Goal: Task Accomplishment & Management: Manage account settings

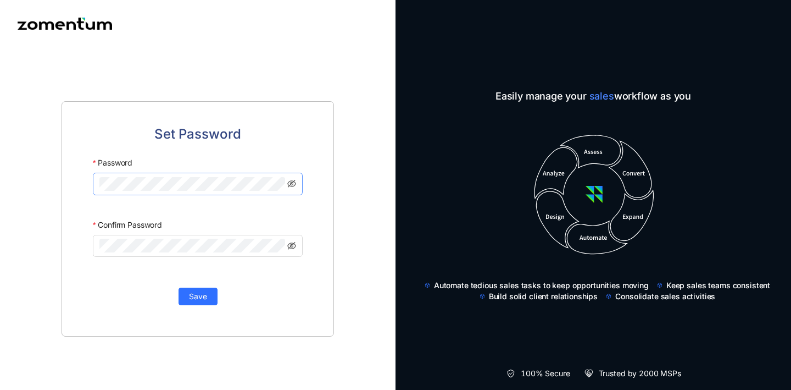
click at [285, 177] on div at bounding box center [285, 177] width 0 height 0
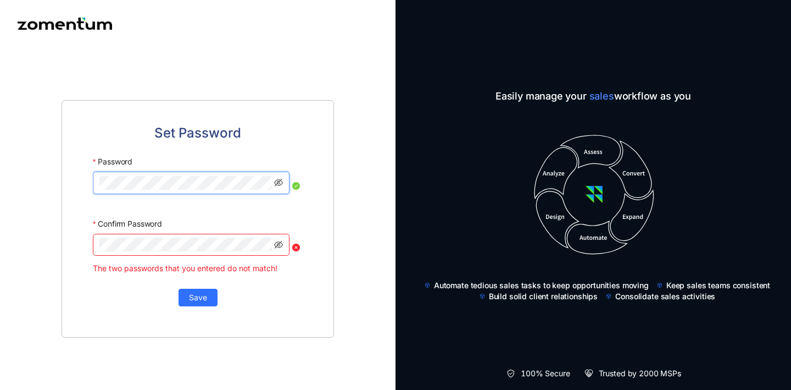
click at [319, 157] on div "Set Password Password Confirm Password The two passwords that you entered do no…" at bounding box center [198, 218] width 273 height 237
click at [272, 176] on div at bounding box center [272, 176] width 0 height 0
click at [277, 186] on icon "eye-invisible" at bounding box center [278, 182] width 9 height 9
click at [282, 245] on icon "eye-invisible" at bounding box center [278, 245] width 9 height 8
click at [0, 243] on div "Set Password Password Confirm Password The two passwords that you entered do no…" at bounding box center [198, 218] width 396 height 342
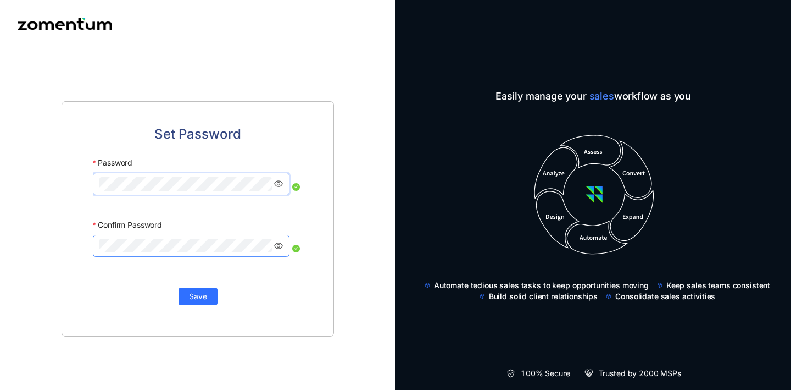
click at [72, 186] on div "Set Password Password Confirm Password Save" at bounding box center [198, 218] width 273 height 235
click at [121, 296] on div "Save" at bounding box center [198, 290] width 210 height 29
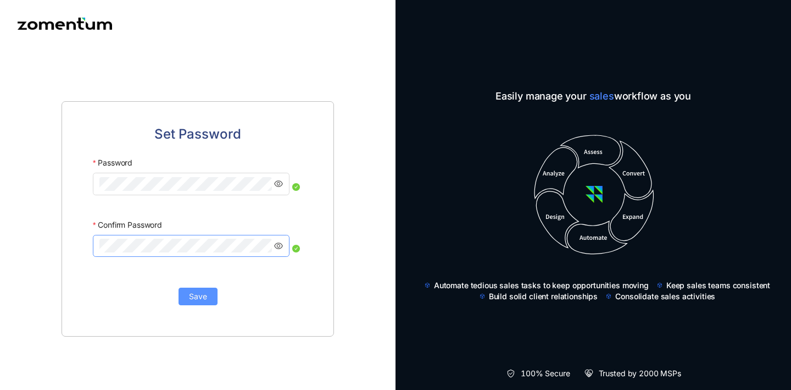
click at [193, 297] on span "Save" at bounding box center [198, 296] width 18 height 12
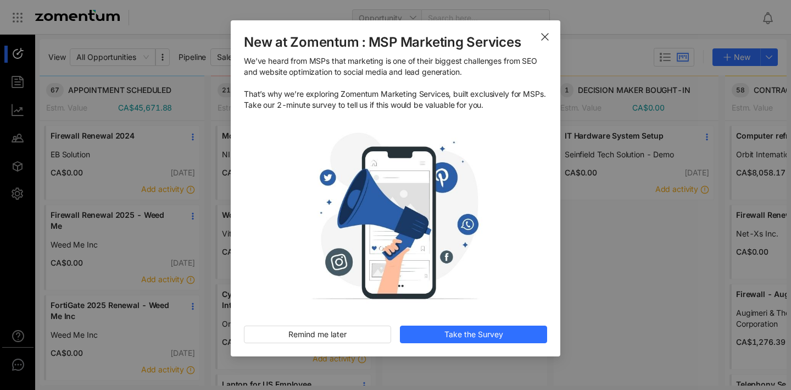
click at [545, 38] on icon "Close" at bounding box center [545, 36] width 9 height 9
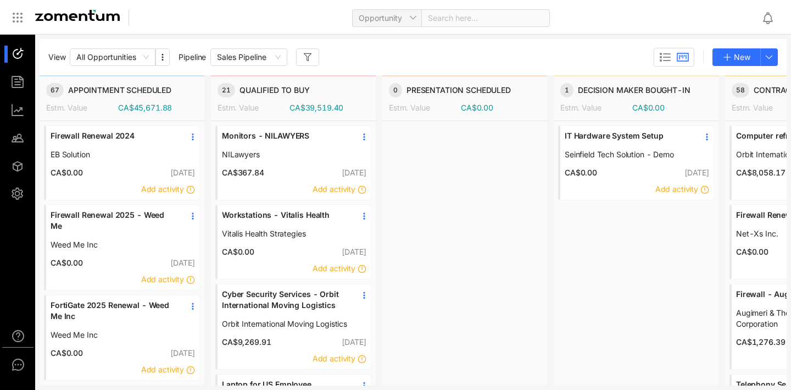
click at [473, 137] on div at bounding box center [464, 308] width 165 height 375
click at [427, 215] on div at bounding box center [464, 308] width 165 height 375
click at [407, 21] on span "Opportunity" at bounding box center [387, 18] width 56 height 16
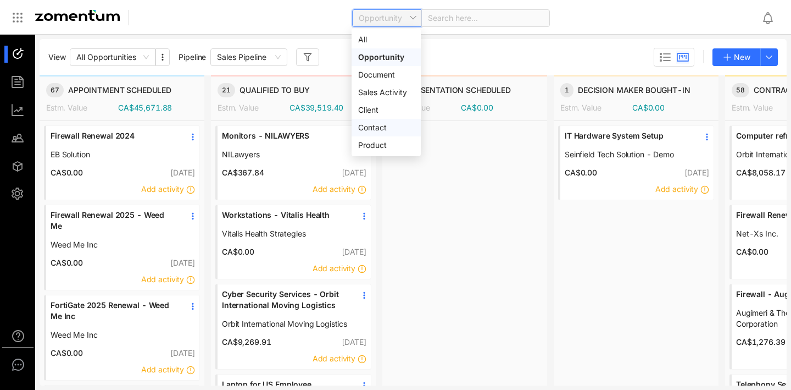
click at [389, 125] on div "Contact" at bounding box center [386, 127] width 56 height 12
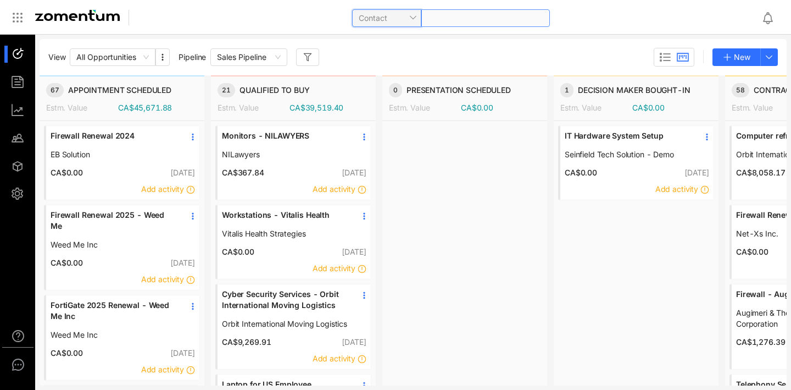
click at [460, 17] on span at bounding box center [485, 18] width 115 height 16
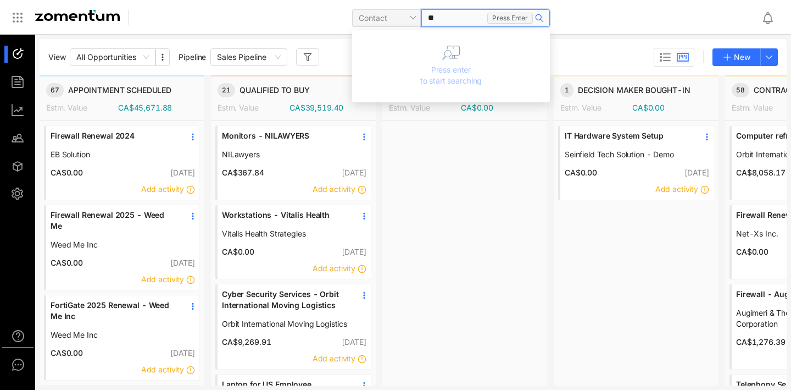
type input "*"
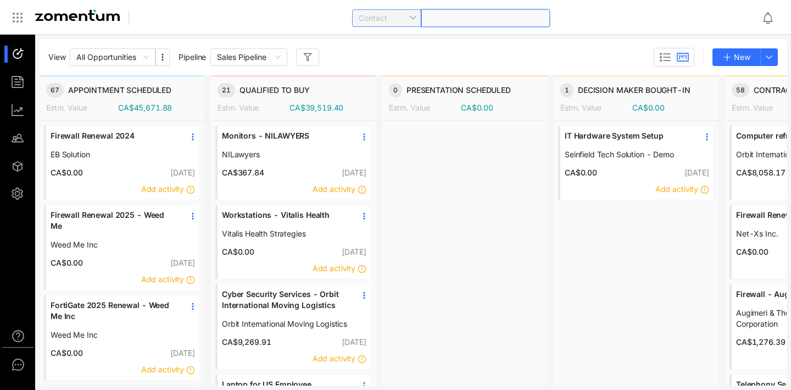
click at [395, 18] on span "Contact" at bounding box center [387, 18] width 56 height 16
click at [391, 46] on div "All" at bounding box center [386, 40] width 69 height 18
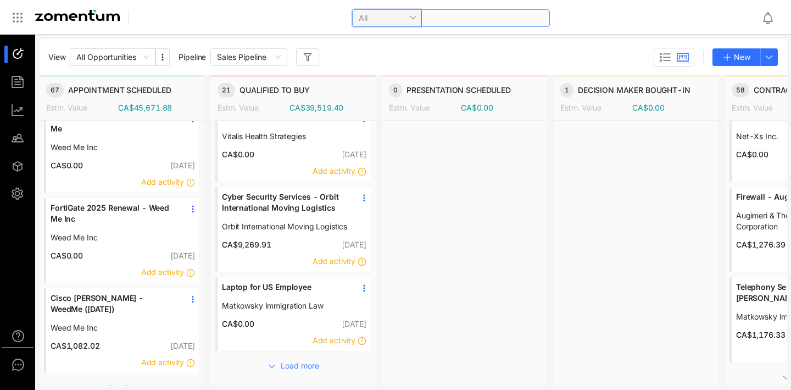
scroll to position [101, 0]
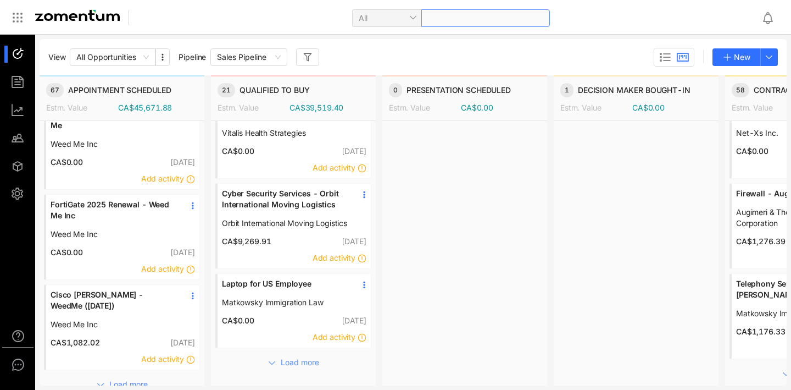
click at [296, 359] on span "Load more" at bounding box center [300, 362] width 38 height 12
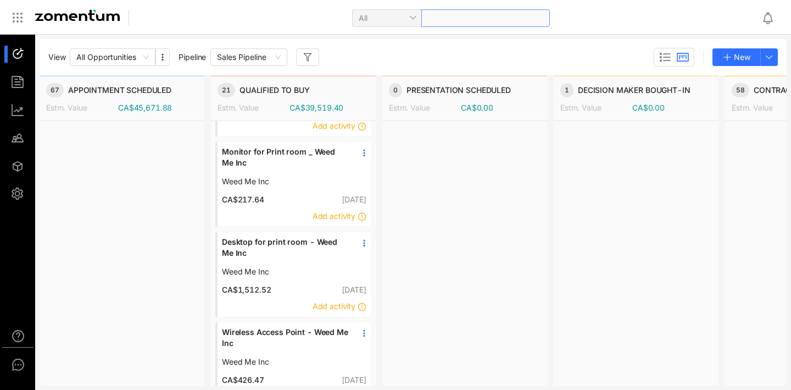
scroll to position [0, 0]
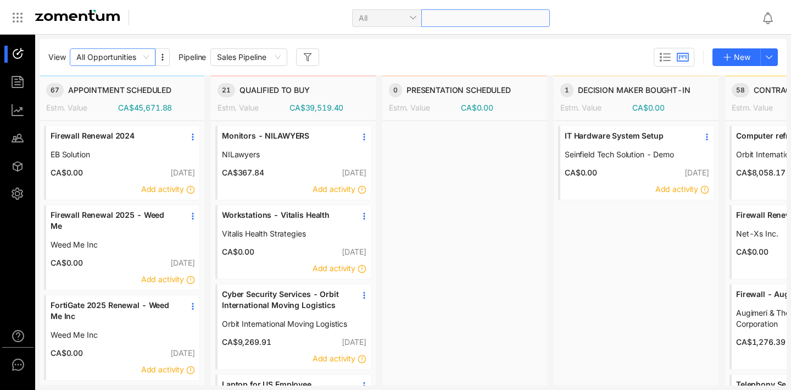
click at [149, 57] on div "All Opportunities" at bounding box center [113, 57] width 86 height 18
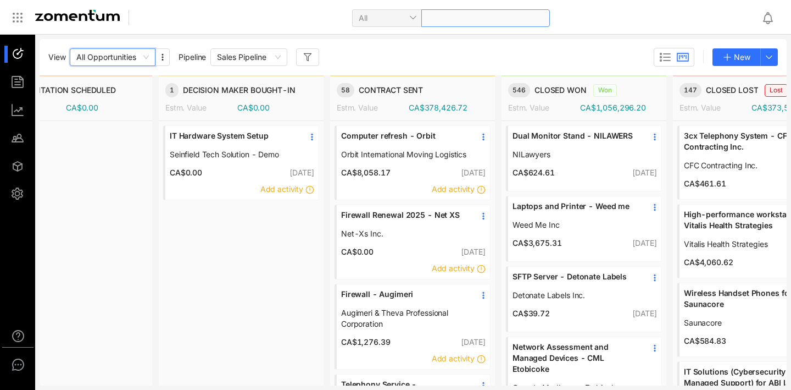
scroll to position [0, 448]
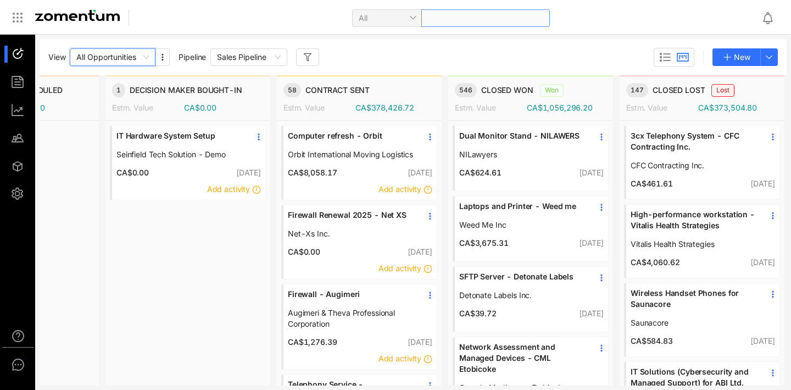
click at [529, 218] on link "Laptops and Printer - Weed me" at bounding box center [522, 210] width 126 height 19
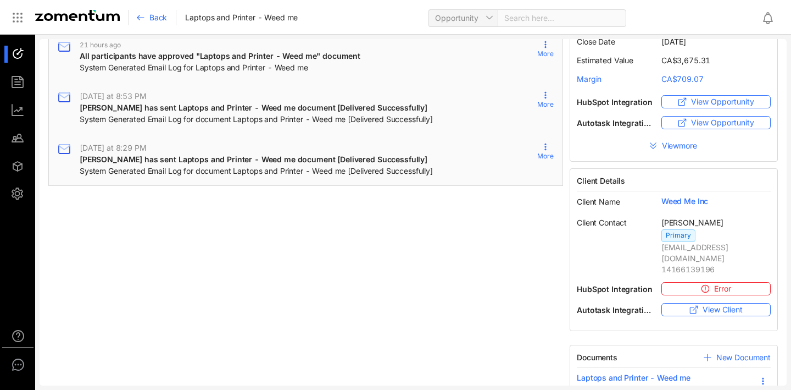
scroll to position [105, 0]
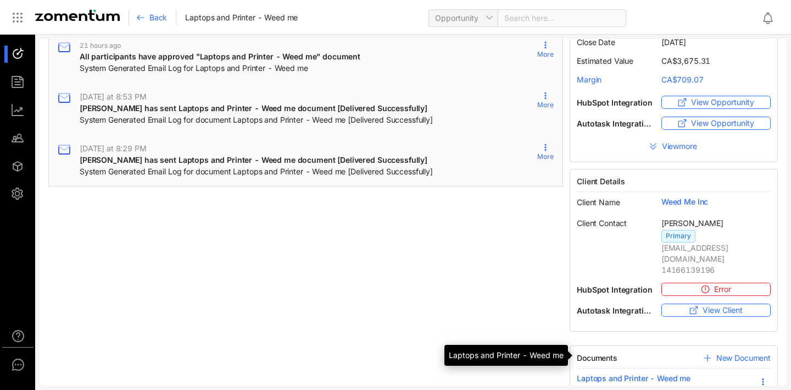
click at [625, 373] on span "Laptops and Printer - Weed me" at bounding box center [634, 378] width 114 height 11
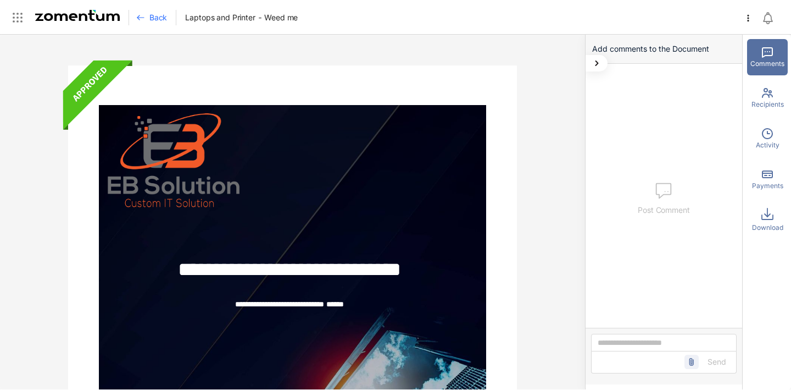
click at [766, 219] on use at bounding box center [767, 213] width 11 height 11
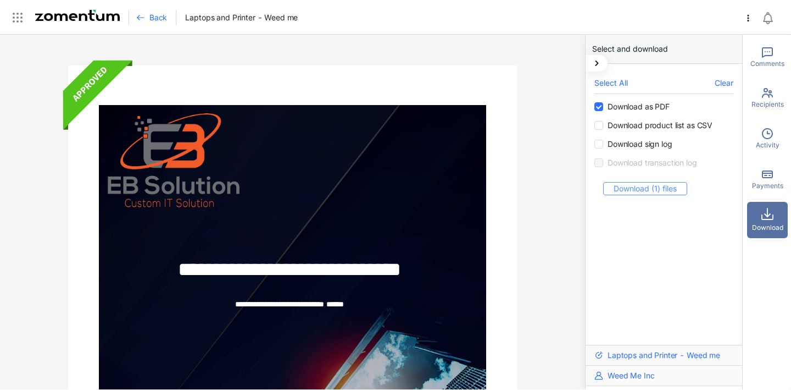
click at [658, 184] on span "Download (1) files" at bounding box center [645, 188] width 63 height 12
click at [152, 17] on span "Back" at bounding box center [158, 17] width 18 height 11
